Goal: Information Seeking & Learning: Check status

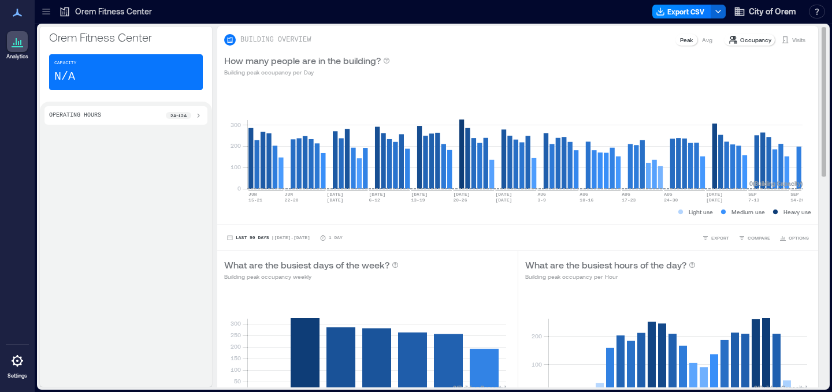
click at [702, 39] on p "Avg" at bounding box center [707, 39] width 10 height 9
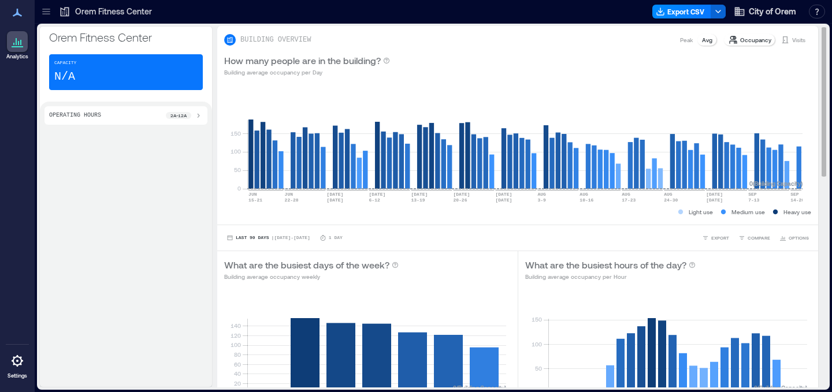
click at [792, 36] on p "Visits" at bounding box center [798, 39] width 13 height 9
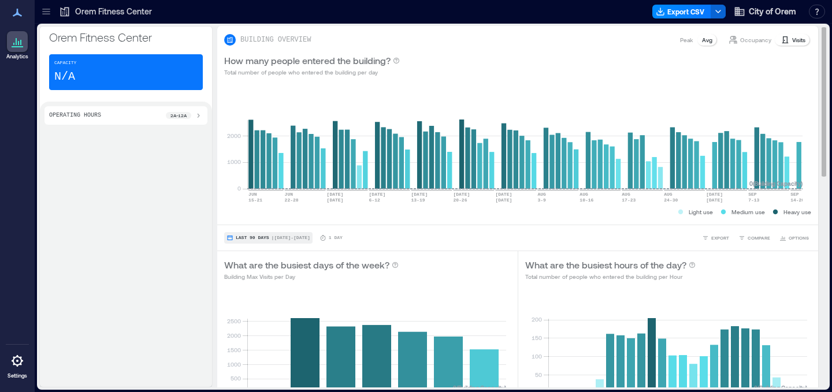
click at [265, 235] on button "Last 90 Days | [DATE] - [DATE]" at bounding box center [268, 238] width 88 height 12
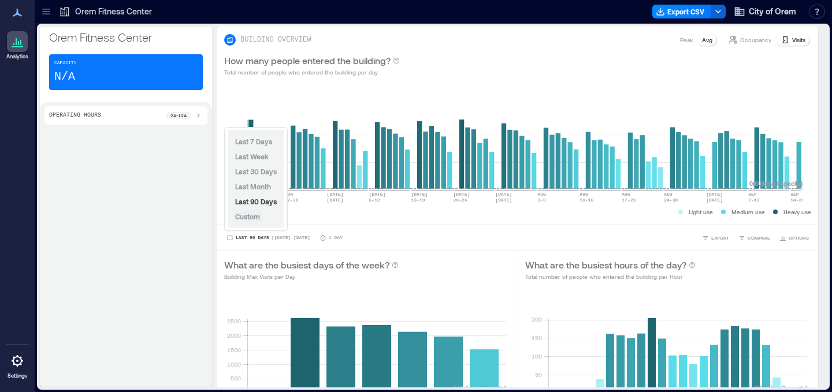
click at [255, 222] on button "Custom" at bounding box center [247, 217] width 29 height 14
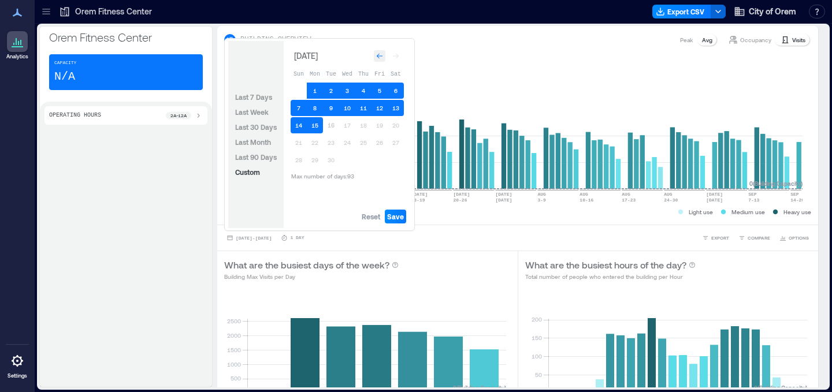
click at [377, 58] on icon "Go to previous month" at bounding box center [379, 56] width 7 height 7
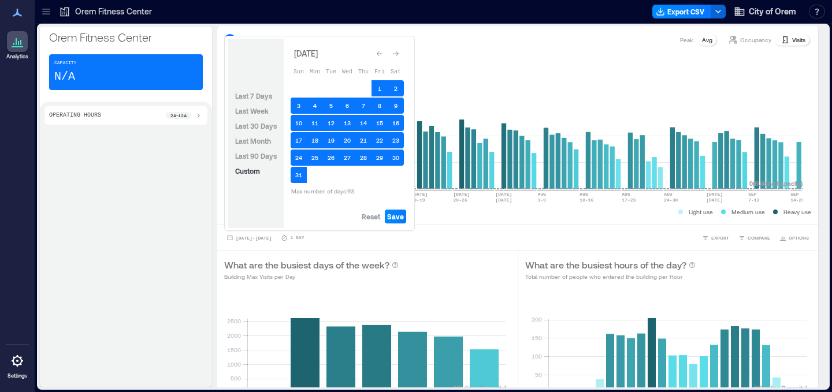
click at [377, 58] on div "Go to previous month" at bounding box center [380, 54] width 12 height 12
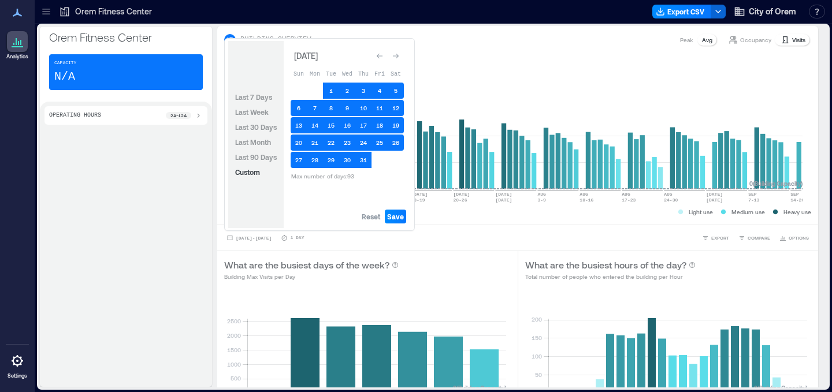
click at [377, 58] on icon "Go to previous month" at bounding box center [379, 56] width 7 height 7
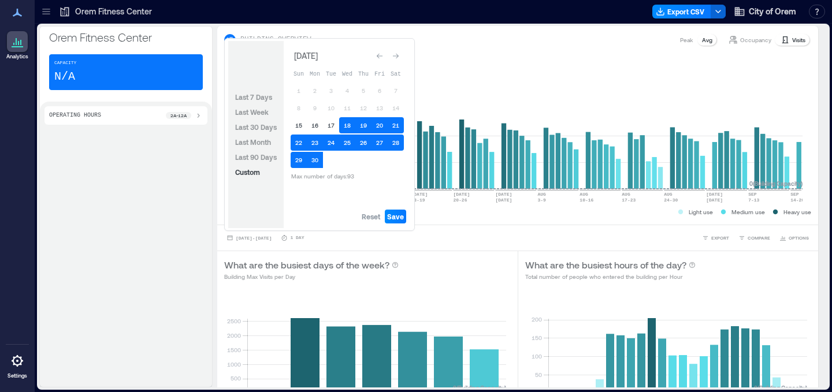
click at [377, 58] on icon "Go to previous month" at bounding box center [379, 56] width 7 height 7
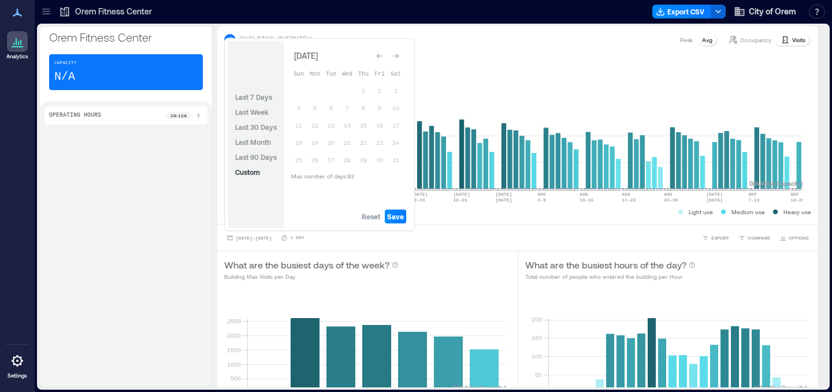
click at [377, 58] on icon "Go to previous month" at bounding box center [379, 56] width 7 height 7
click at [377, 58] on div "Go to previous month" at bounding box center [380, 54] width 12 height 12
click at [377, 58] on icon "Go to previous month" at bounding box center [379, 56] width 7 height 7
click at [253, 175] on span "Custom" at bounding box center [247, 172] width 25 height 8
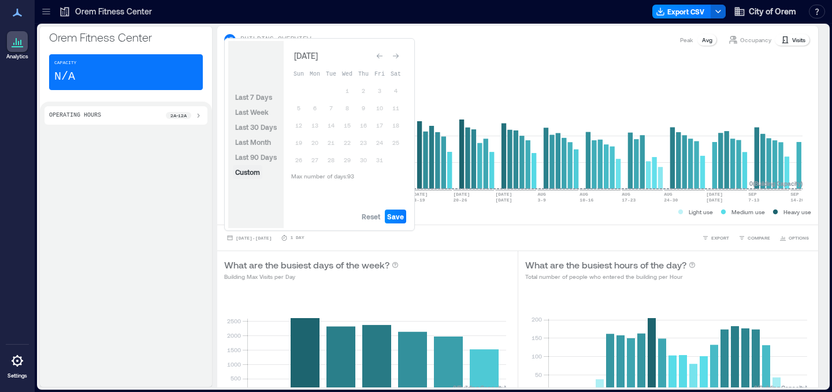
click at [253, 175] on span "Custom" at bounding box center [247, 172] width 25 height 8
click at [395, 52] on div "Go to next month" at bounding box center [396, 56] width 12 height 12
click at [395, 52] on icon "Go to next month" at bounding box center [395, 53] width 7 height 7
click at [395, 52] on div "Go to next month" at bounding box center [396, 56] width 12 height 12
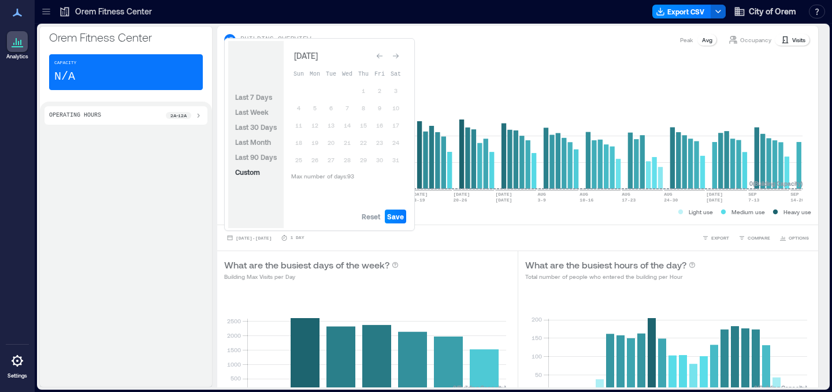
click at [395, 52] on div "Go to next month" at bounding box center [396, 56] width 12 height 12
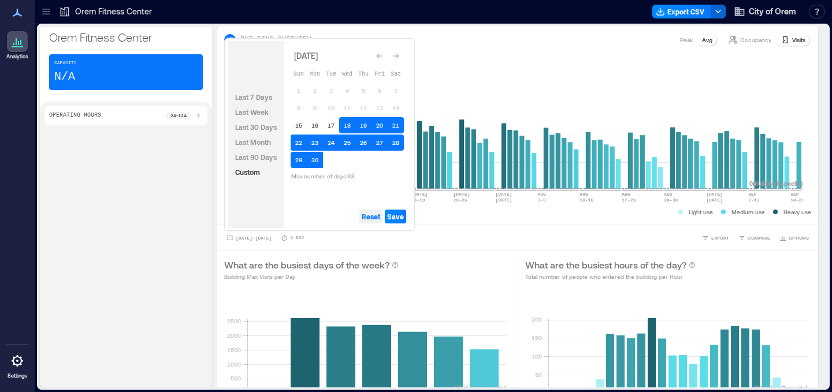
click at [366, 219] on span "Reset" at bounding box center [371, 216] width 18 height 9
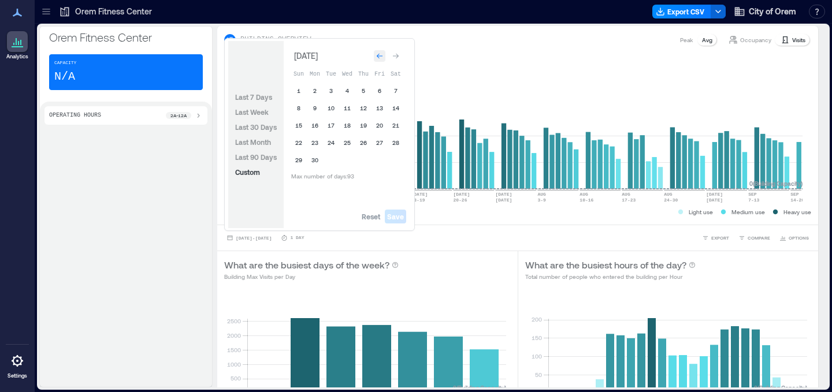
click at [378, 59] on icon "Go to previous month" at bounding box center [379, 56] width 7 height 7
click at [378, 59] on div "Go to previous month" at bounding box center [380, 54] width 12 height 12
click at [347, 90] on button "1" at bounding box center [347, 91] width 16 height 16
click at [398, 51] on div "Go to next month" at bounding box center [396, 56] width 12 height 12
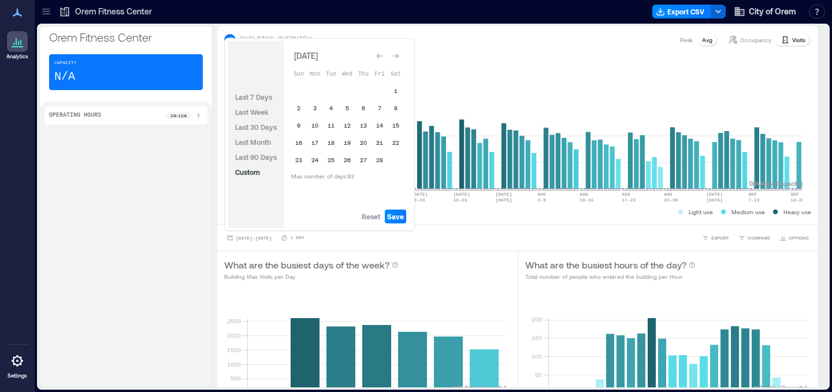
click at [398, 51] on div "Go to next month" at bounding box center [396, 56] width 12 height 12
click at [367, 136] on button "20" at bounding box center [363, 140] width 16 height 16
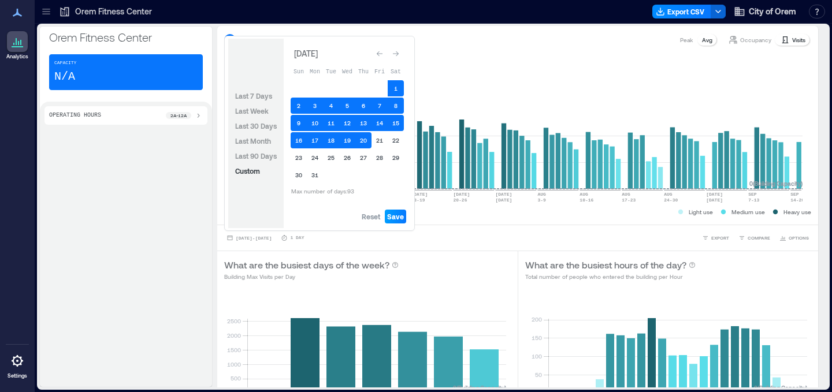
click at [395, 217] on span "Save" at bounding box center [395, 216] width 17 height 9
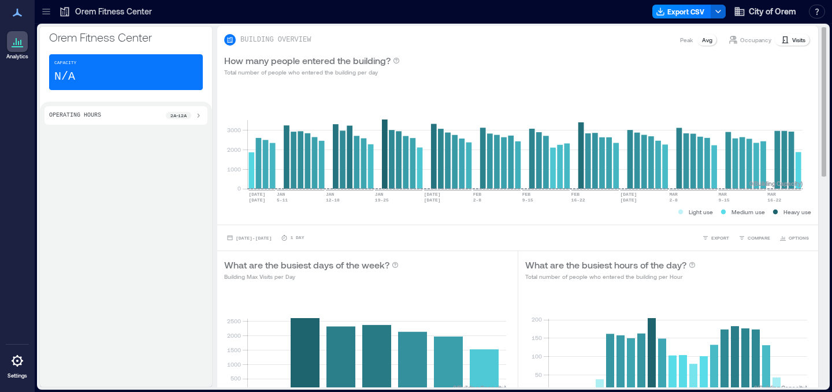
click at [680, 44] on p "Peak" at bounding box center [686, 39] width 13 height 9
click at [744, 40] on p "Occupancy" at bounding box center [755, 39] width 31 height 9
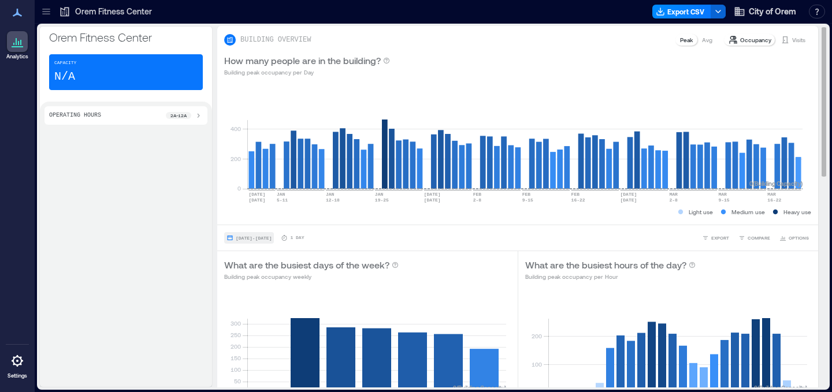
click at [272, 238] on span "[DATE] - [DATE]" at bounding box center [254, 238] width 36 height 5
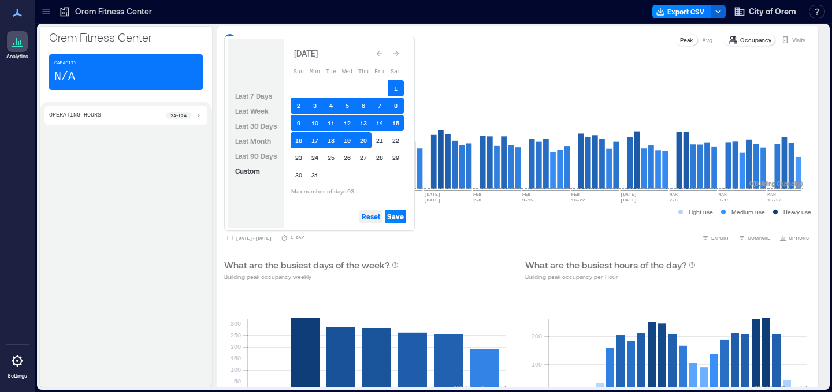
click at [375, 216] on span "Reset" at bounding box center [371, 216] width 18 height 9
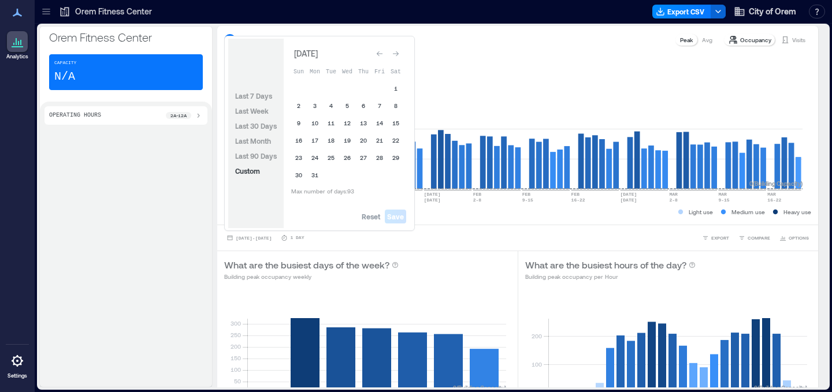
drag, startPoint x: 375, startPoint y: 216, endPoint x: 398, endPoint y: 47, distance: 170.3
click at [398, 47] on div "[DATE] Sun Mon Tue Wed Thu Fri Sat 1 2 3 4 5 6 7 8 9 10 11 12 13 14 15 16 17 18…" at bounding box center [347, 134] width 127 height 190
click at [398, 47] on button "Go to next month" at bounding box center [396, 54] width 16 height 16
click at [398, 47] on div "[DATE] Sun Mon Tue Wed Thu Fri Sat 1 2 3 4 5 6 7 8 9 10 11 12 13 14 15 16 17 18…" at bounding box center [347, 115] width 127 height 149
click at [397, 51] on div "Go to next month" at bounding box center [396, 56] width 12 height 12
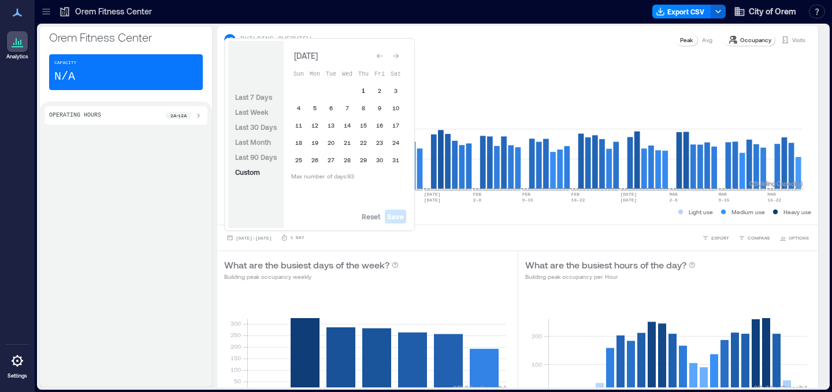
click at [366, 88] on button "1" at bounding box center [363, 91] width 16 height 16
click at [400, 55] on div "Go to next month" at bounding box center [396, 56] width 12 height 12
click at [360, 114] on button "10" at bounding box center [363, 108] width 16 height 16
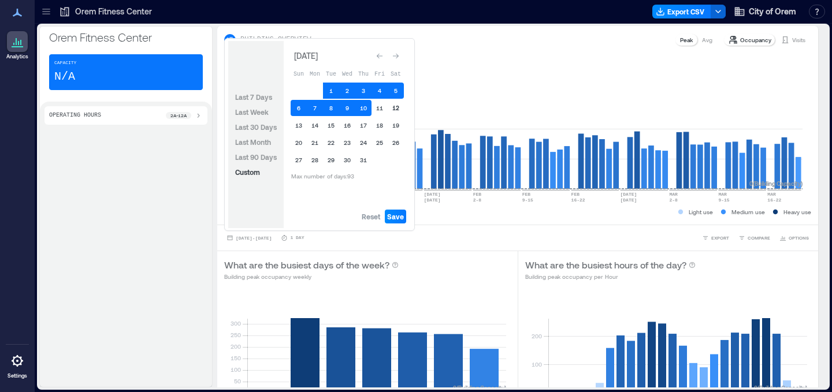
click at [396, 110] on button "12" at bounding box center [396, 108] width 16 height 16
click at [393, 214] on span "Save" at bounding box center [395, 216] width 17 height 9
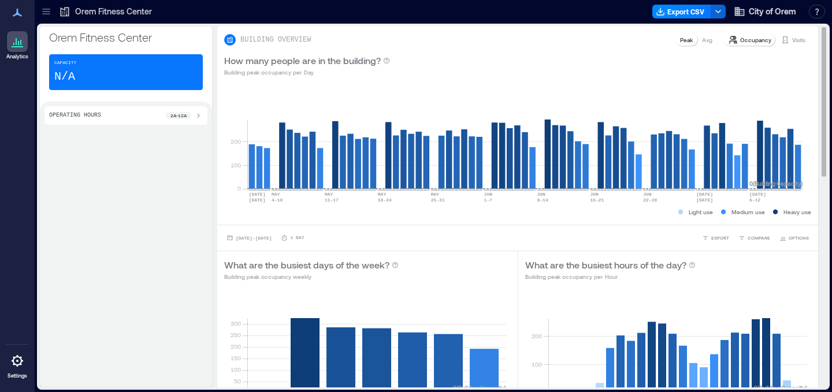
click at [235, 41] on span at bounding box center [230, 40] width 12 height 12
click at [224, 42] on div "BUILDING OVERVIEW Peak Avg Occupancy Visits" at bounding box center [517, 36] width 601 height 21
click at [702, 40] on p "Avg" at bounding box center [707, 39] width 10 height 9
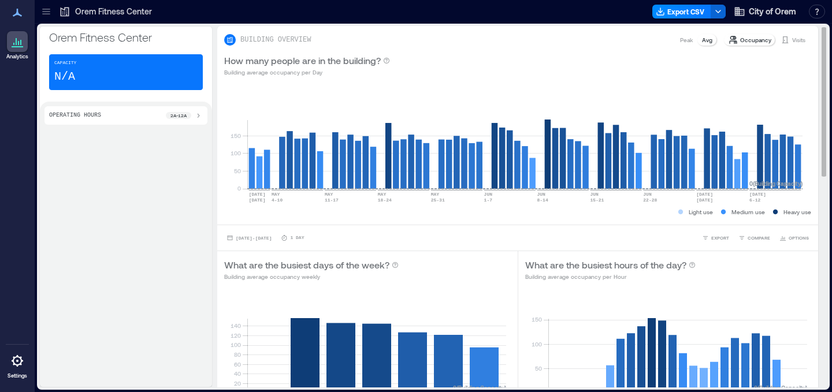
click at [786, 34] on div "Visits" at bounding box center [793, 40] width 34 height 12
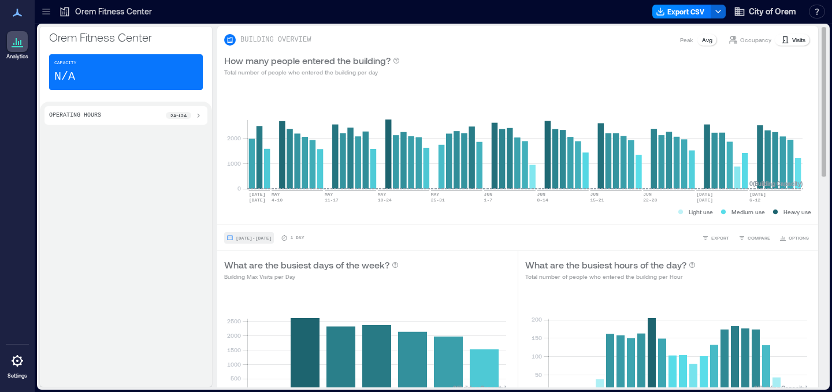
click at [272, 236] on span "[DATE] - [DATE]" at bounding box center [254, 238] width 36 height 5
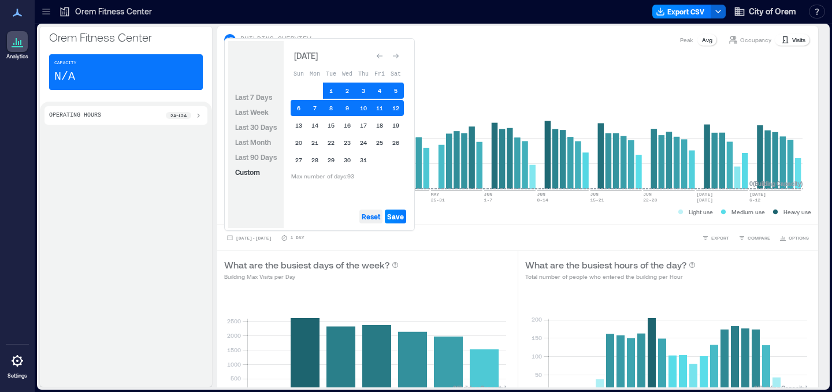
click at [372, 212] on span "Reset" at bounding box center [371, 216] width 18 height 9
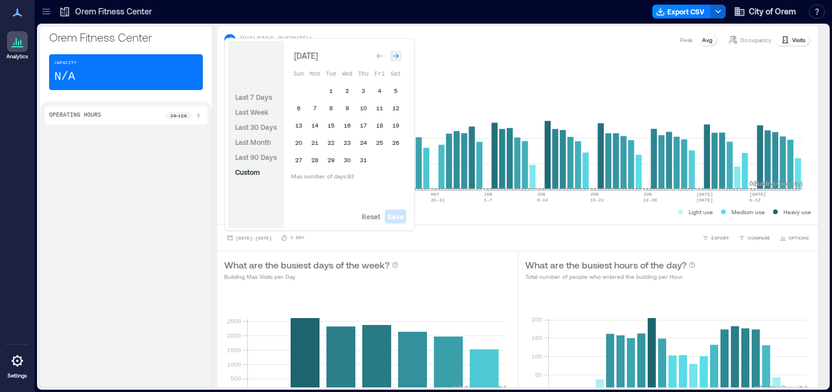
click at [398, 53] on icon "Go to next month" at bounding box center [395, 56] width 7 height 7
click at [378, 58] on div "Go to previous month" at bounding box center [380, 54] width 12 height 12
click at [378, 58] on icon "Go to previous month" at bounding box center [379, 56] width 7 height 7
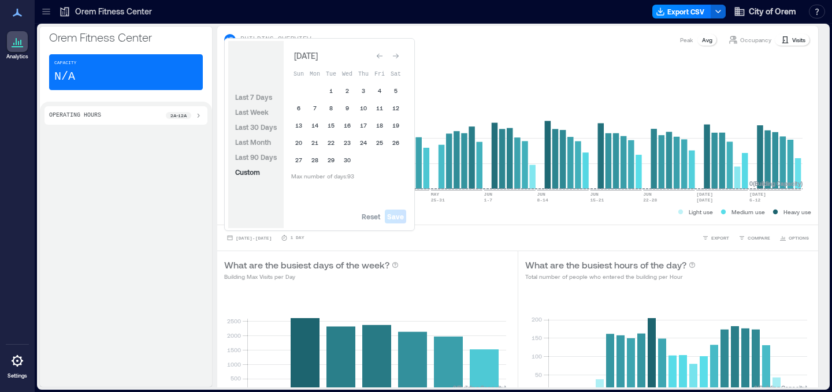
click at [378, 58] on icon "Go to previous month" at bounding box center [379, 56] width 7 height 7
click at [378, 58] on div "Go to previous month" at bounding box center [380, 54] width 12 height 12
click at [378, 58] on icon "Go to previous month" at bounding box center [379, 56] width 7 height 7
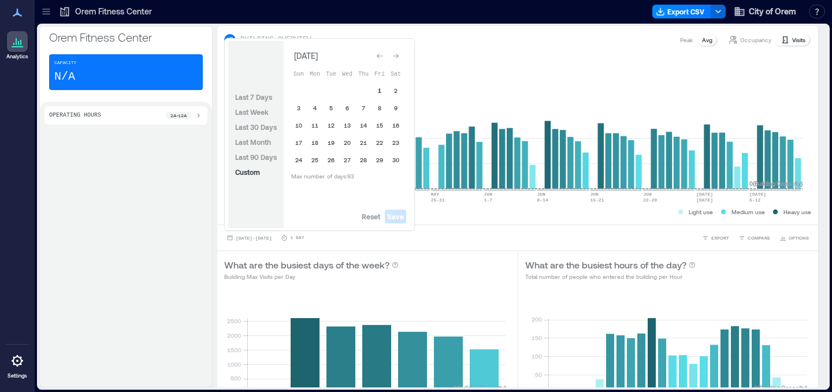
click at [376, 91] on button "1" at bounding box center [380, 91] width 16 height 16
click at [393, 50] on button "Go to next month" at bounding box center [396, 56] width 16 height 16
click at [336, 158] on button "31" at bounding box center [331, 160] width 16 height 16
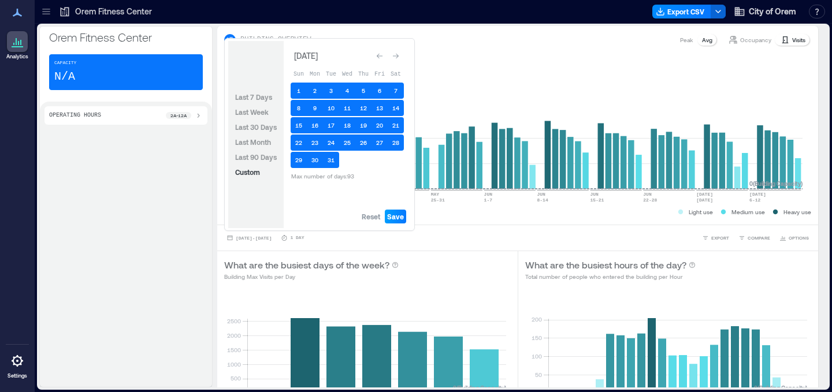
click at [405, 213] on button "Save" at bounding box center [395, 217] width 21 height 14
